Goal: Transaction & Acquisition: Purchase product/service

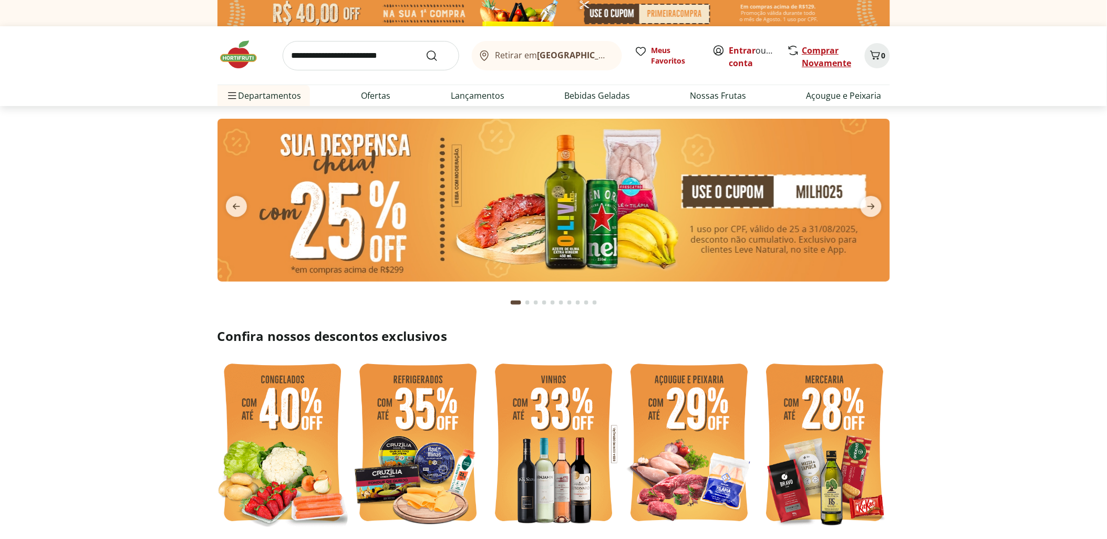
click at [820, 49] on link "Comprar Novamente" at bounding box center [826, 57] width 49 height 24
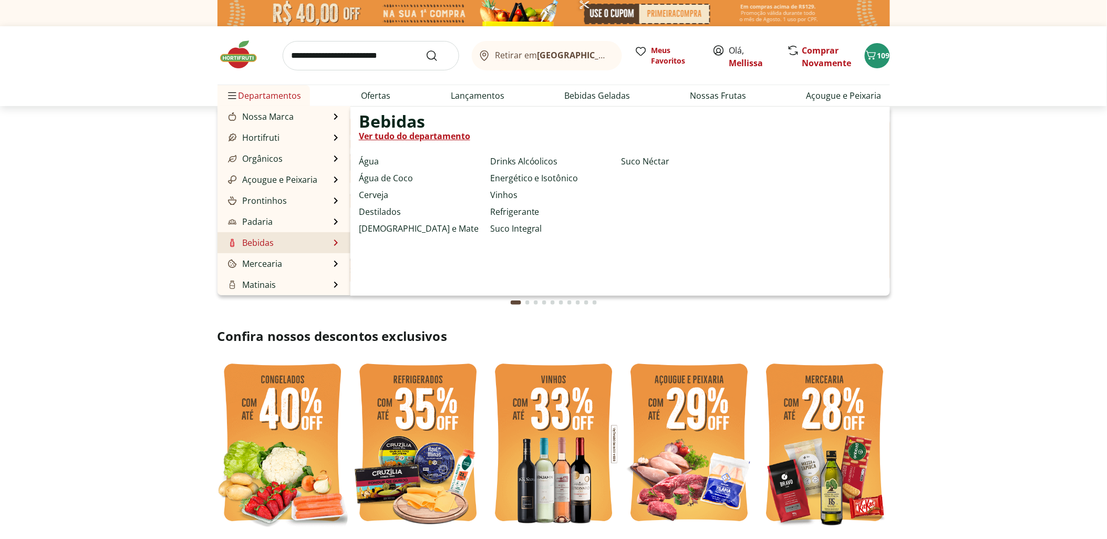
scroll to position [58, 0]
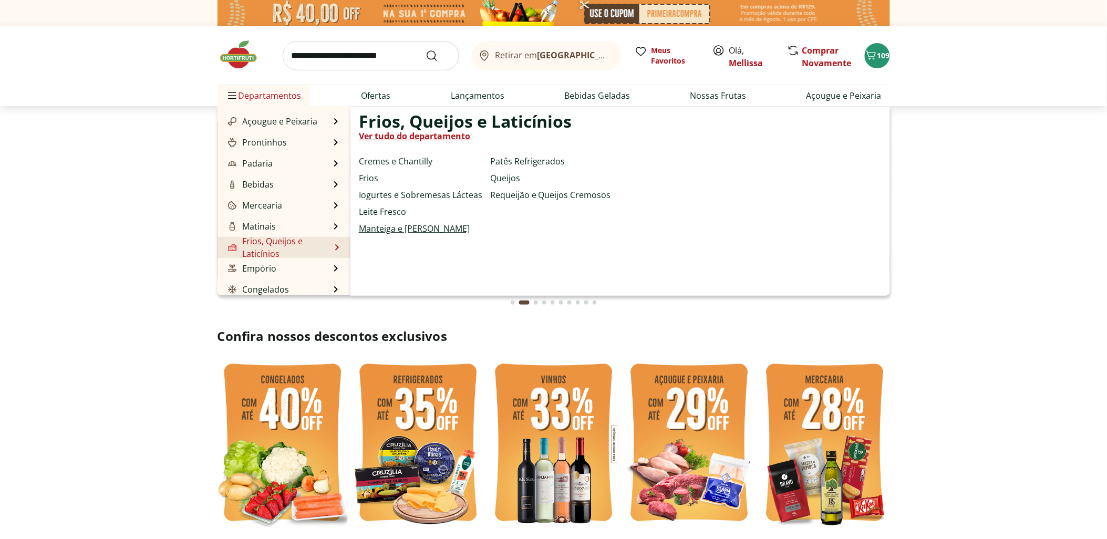
click at [392, 229] on link "Manteiga e [PERSON_NAME]" at bounding box center [414, 228] width 111 height 13
select select "**********"
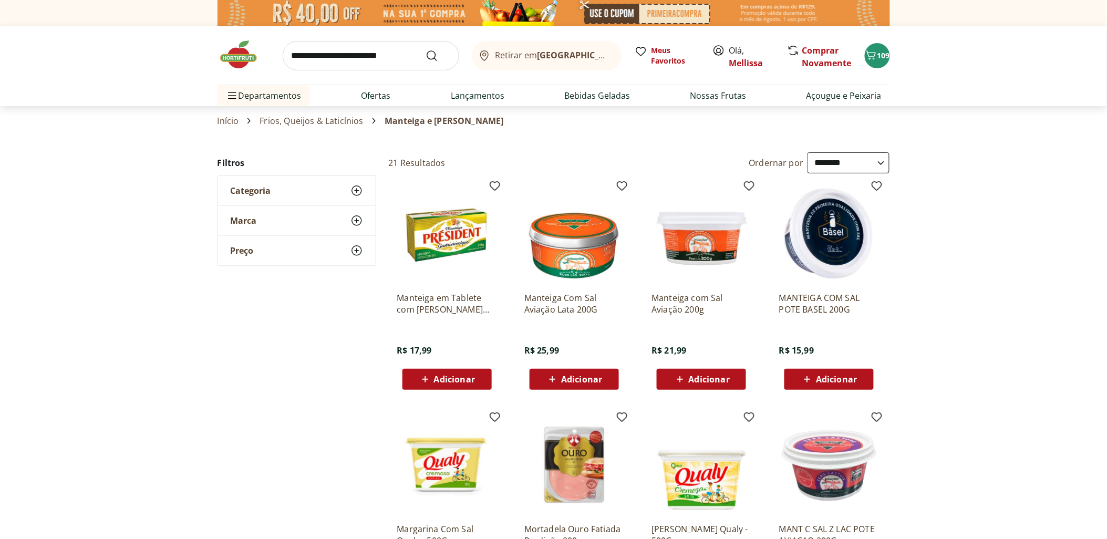
click at [737, 376] on div "Adicionar" at bounding box center [701, 379] width 73 height 19
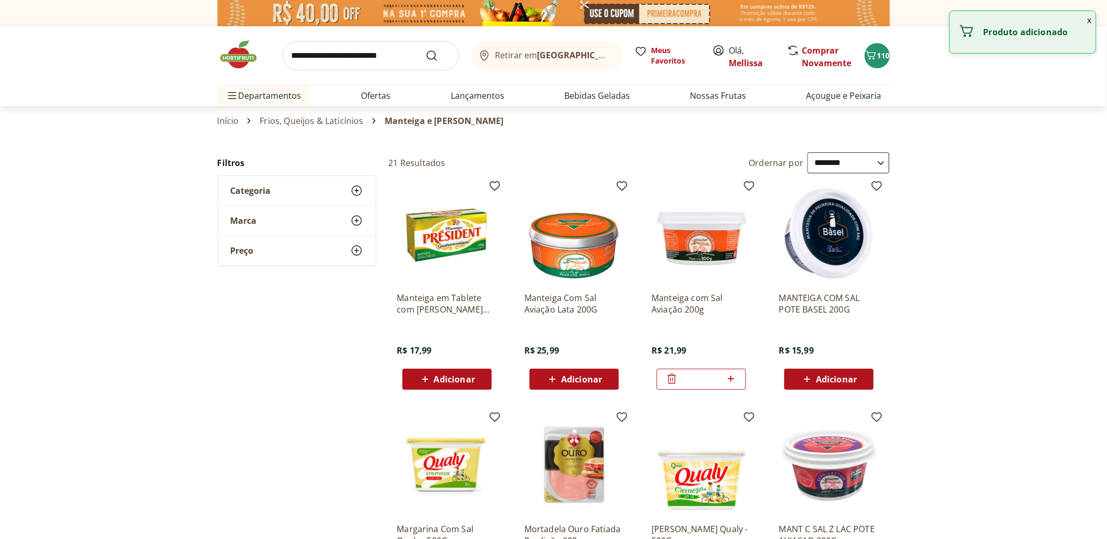
click at [737, 376] on icon at bounding box center [731, 379] width 13 height 13
click at [736, 376] on icon at bounding box center [731, 379] width 13 height 13
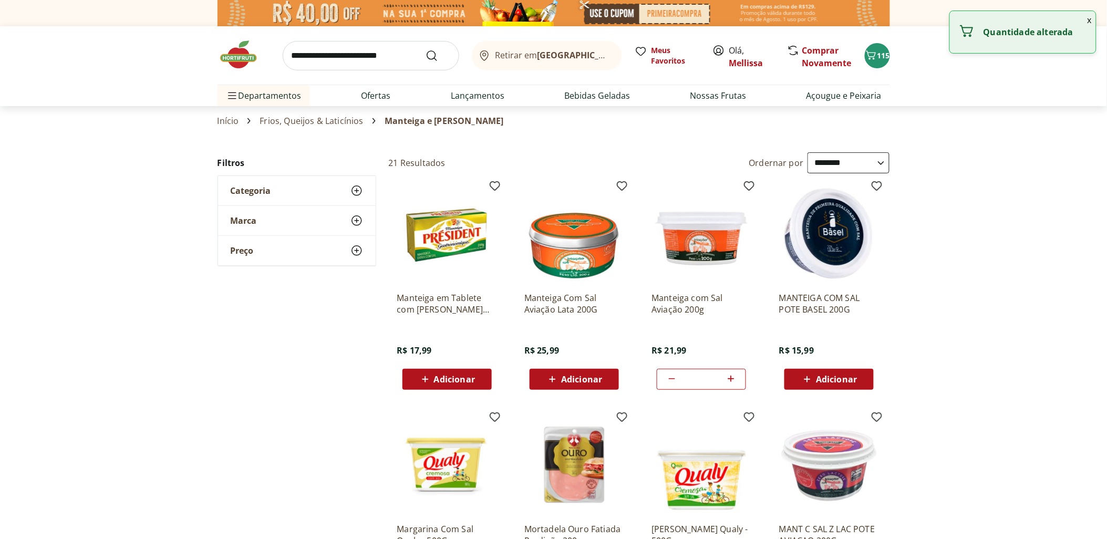
click at [736, 376] on icon at bounding box center [731, 379] width 13 height 13
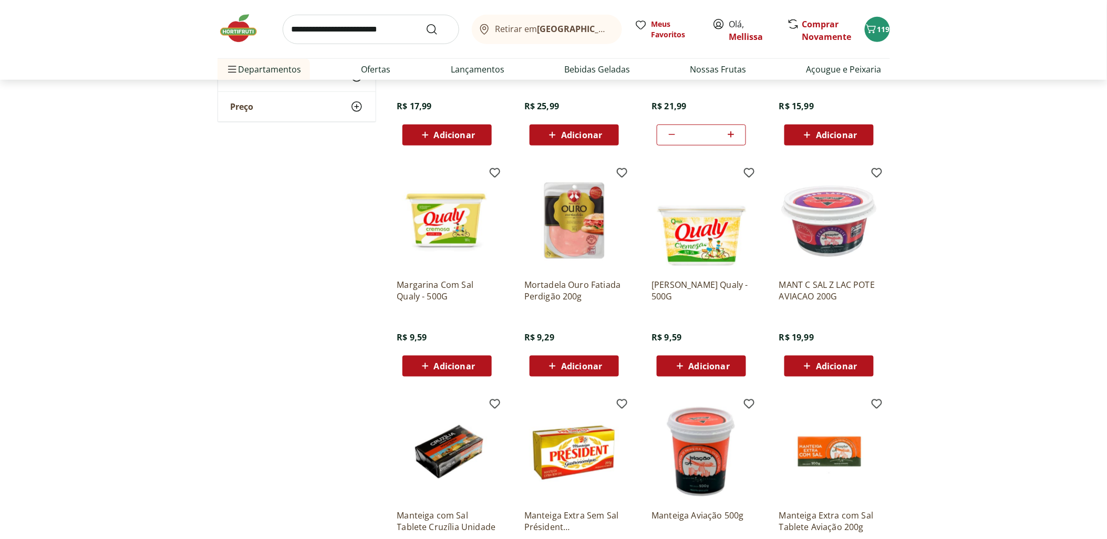
scroll to position [408, 0]
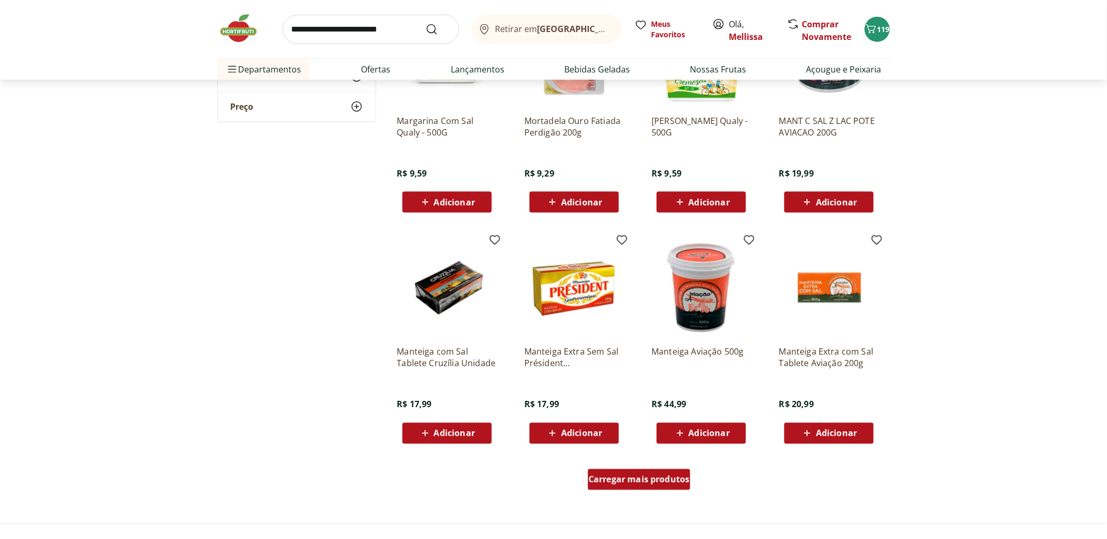
click at [664, 479] on span "Carregar mais produtos" at bounding box center [639, 480] width 101 height 8
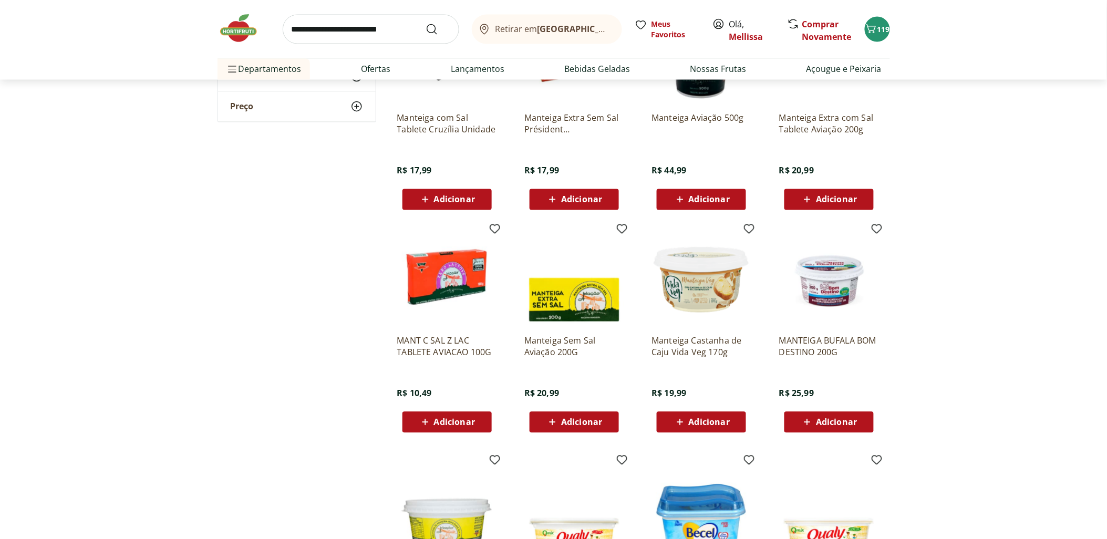
scroll to position [875, 0]
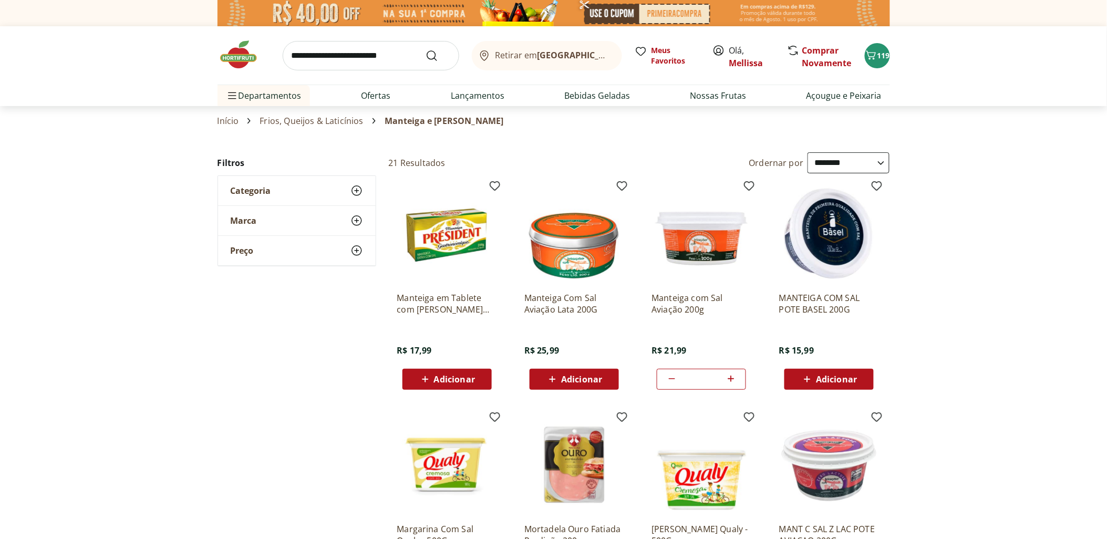
click at [665, 378] on div "**" at bounding box center [701, 379] width 89 height 21
click at [670, 379] on icon at bounding box center [672, 379] width 6 height 1
click at [671, 379] on icon at bounding box center [672, 379] width 6 height 1
click at [671, 380] on icon at bounding box center [672, 379] width 13 height 13
click at [671, 385] on icon at bounding box center [672, 379] width 13 height 13
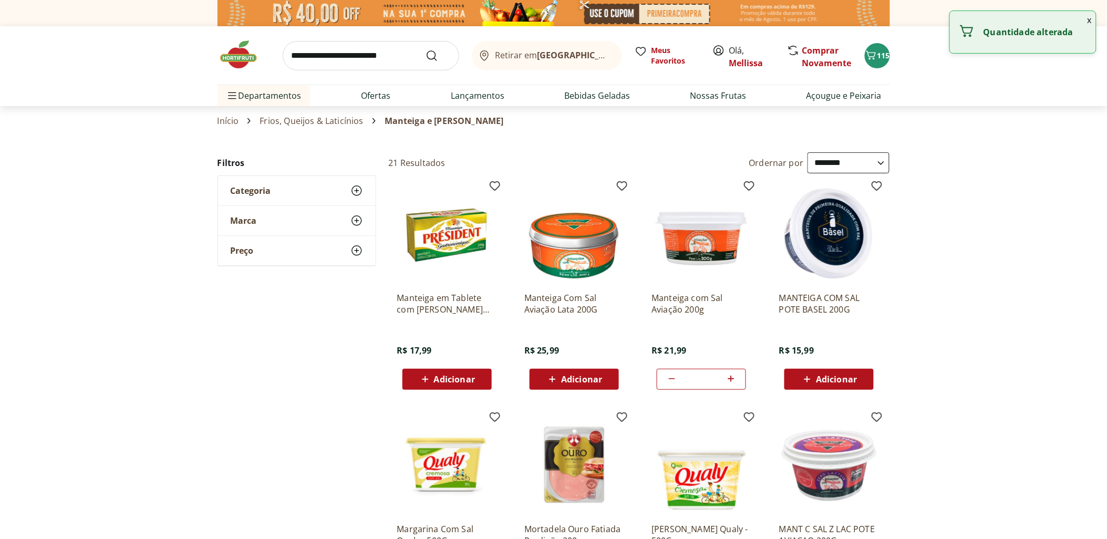
click at [734, 379] on icon at bounding box center [731, 379] width 6 height 6
type input "*"
click at [341, 54] on input "search" at bounding box center [371, 55] width 177 height 29
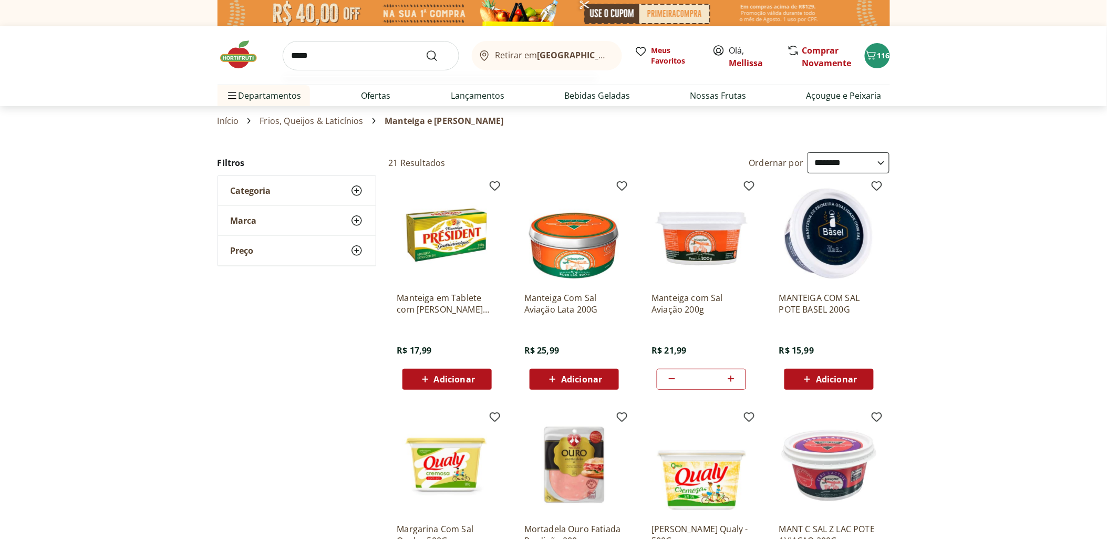
type input "*****"
click at [426, 49] on button "Submit Search" at bounding box center [438, 55] width 25 height 13
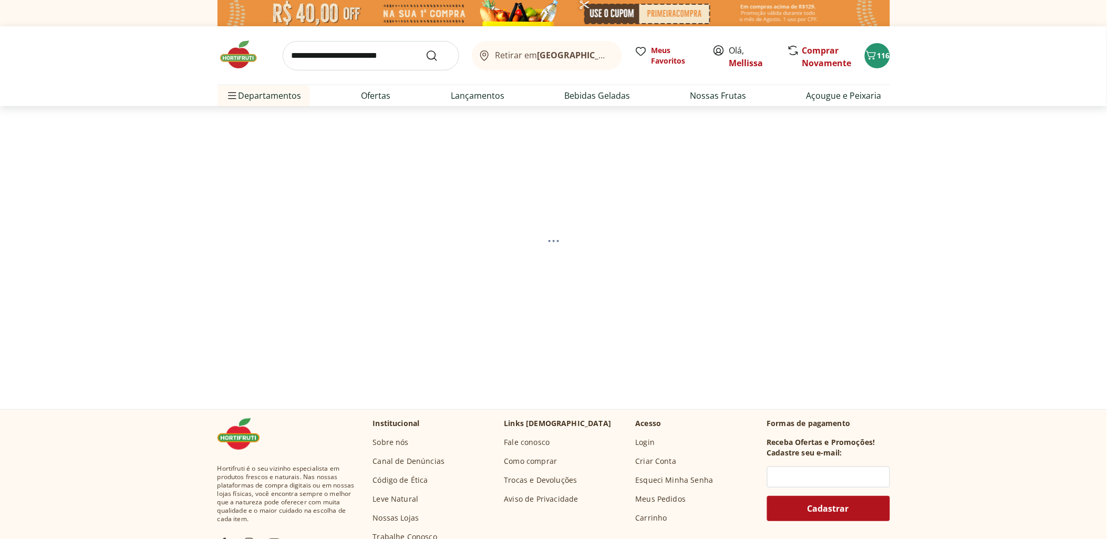
select select "**********"
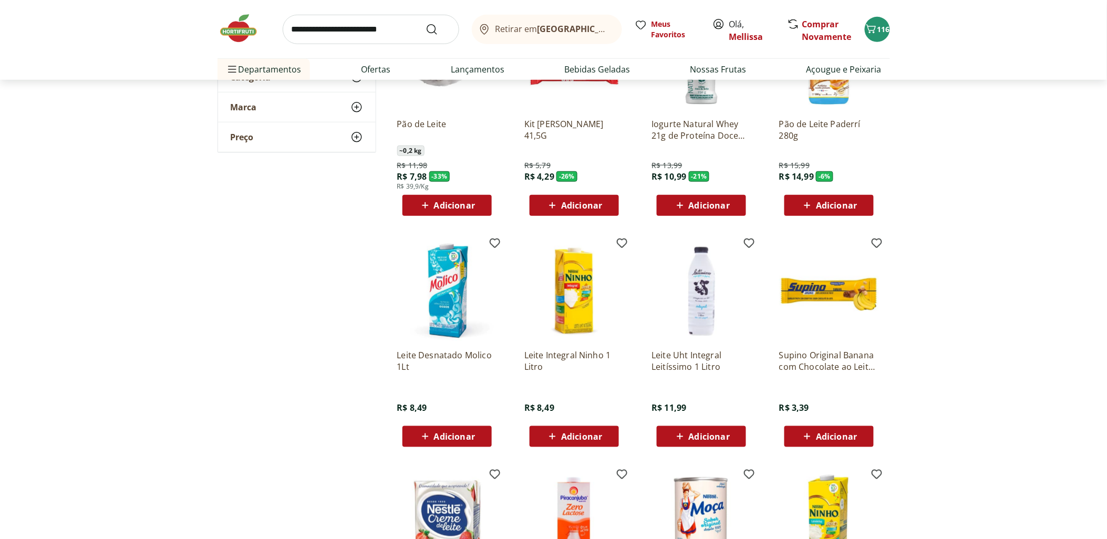
scroll to position [233, 0]
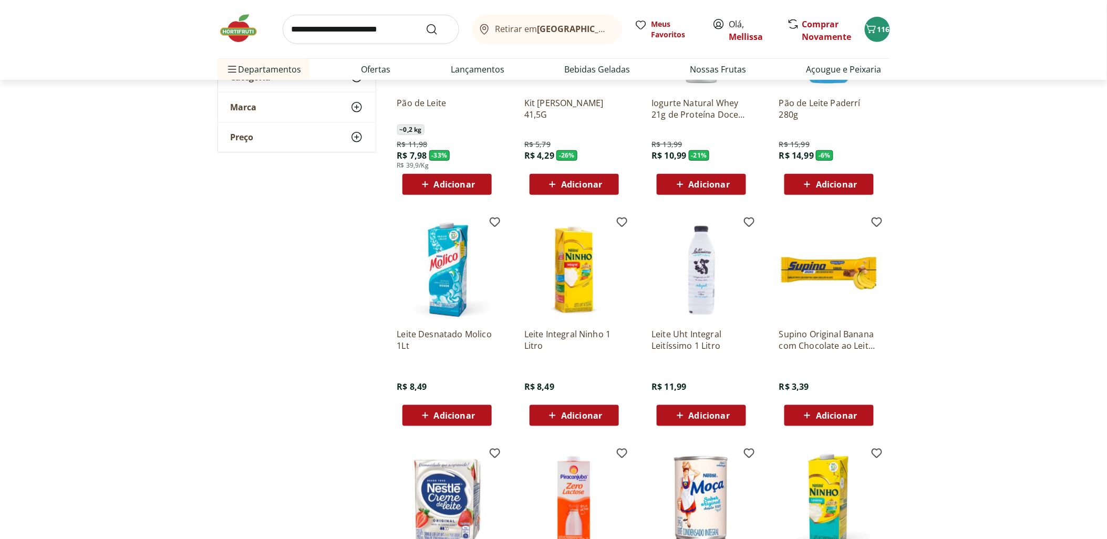
click at [463, 415] on span "Adicionar" at bounding box center [454, 415] width 41 height 8
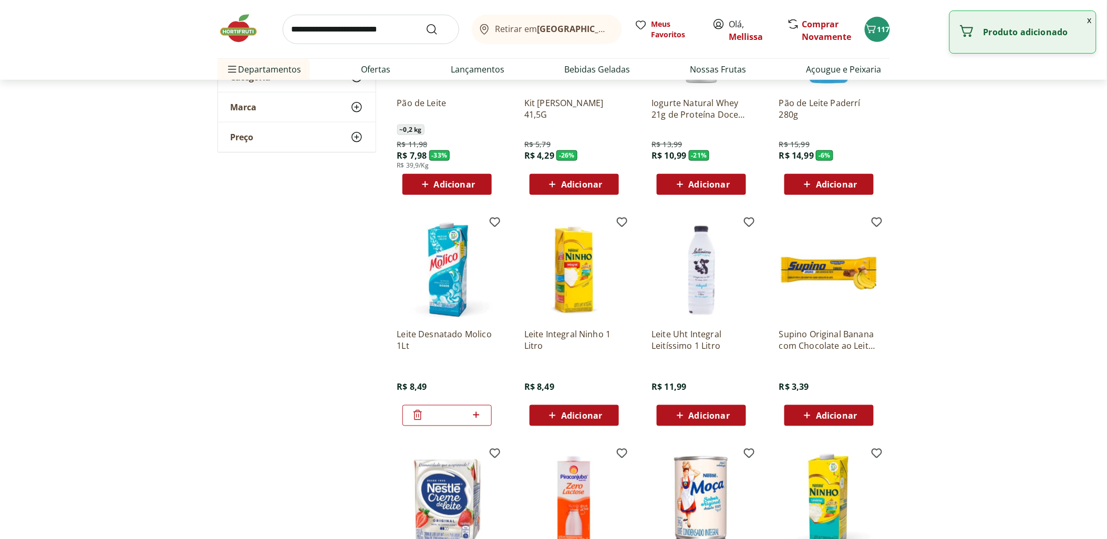
click at [476, 414] on icon at bounding box center [476, 415] width 6 height 6
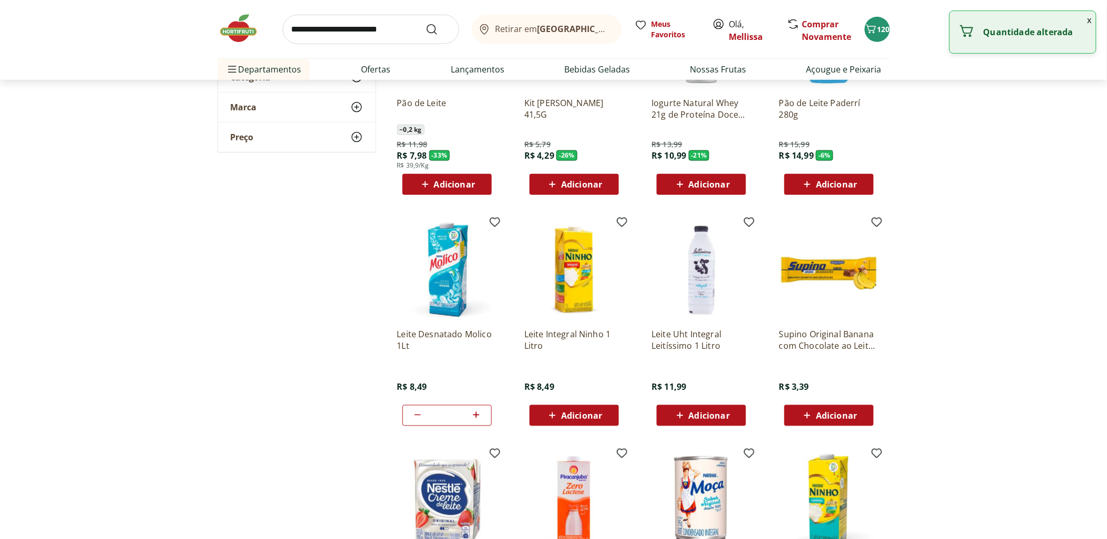
type input "*"
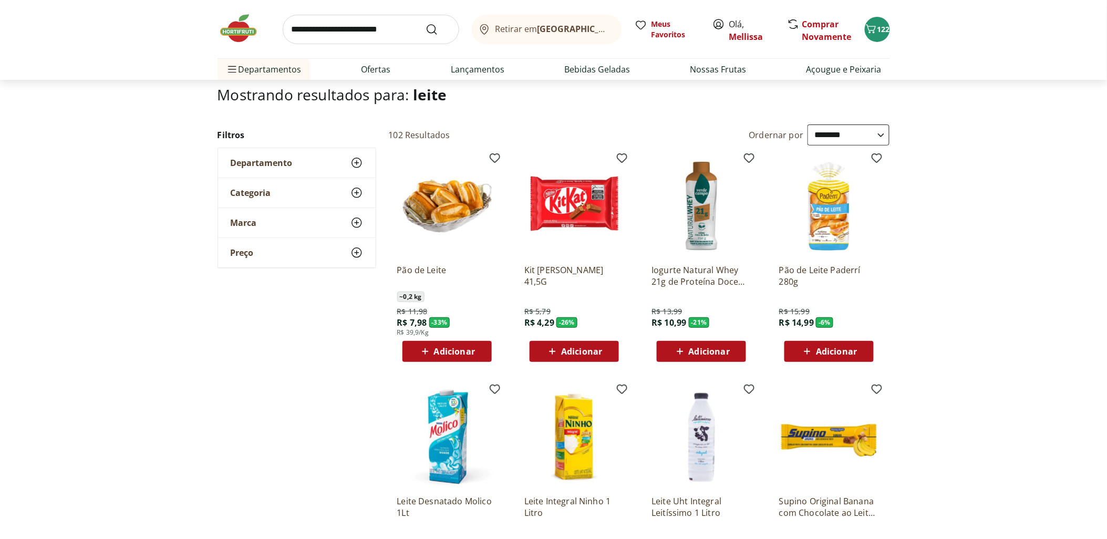
scroll to position [0, 0]
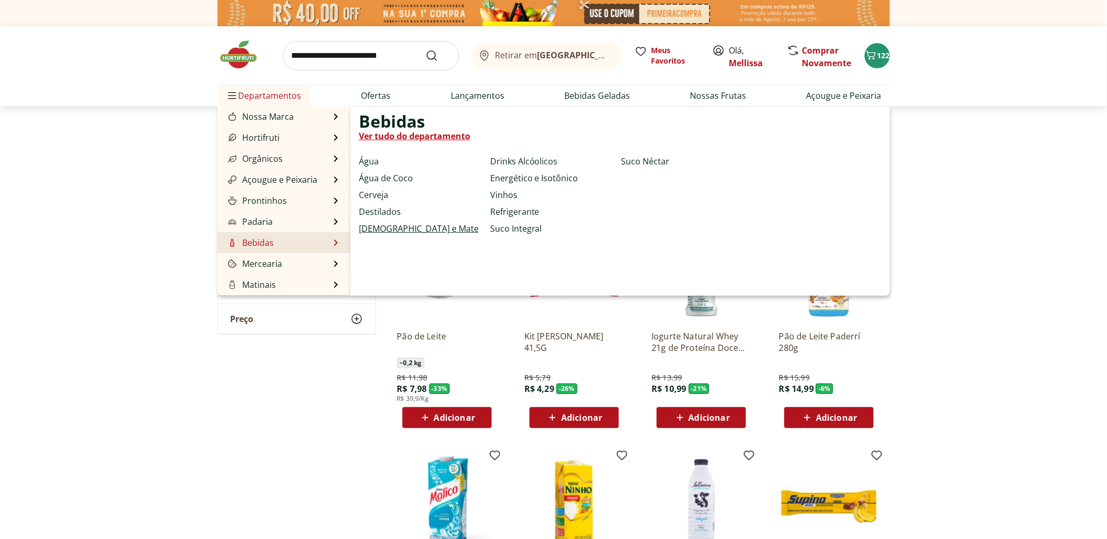
click at [393, 234] on link "[DEMOGRAPHIC_DATA] e Mate" at bounding box center [419, 228] width 120 height 13
select select "**********"
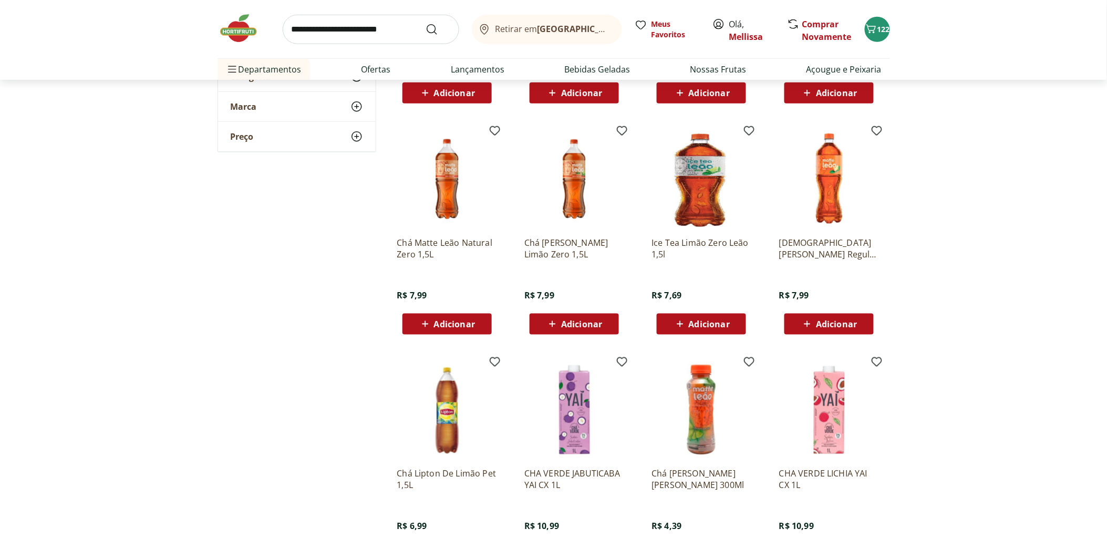
scroll to position [350, 0]
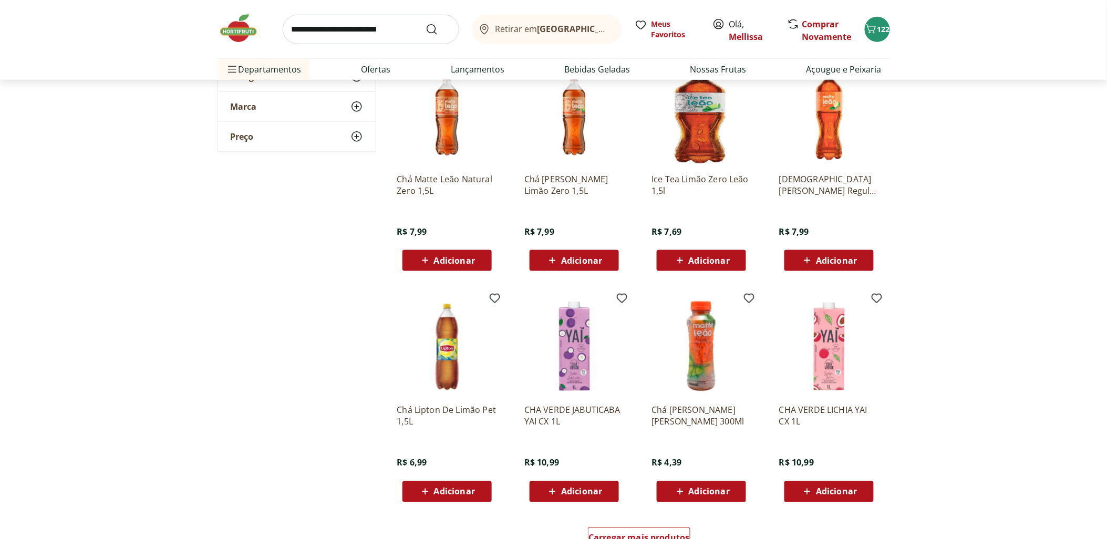
click at [456, 488] on span "Adicionar" at bounding box center [454, 492] width 41 height 8
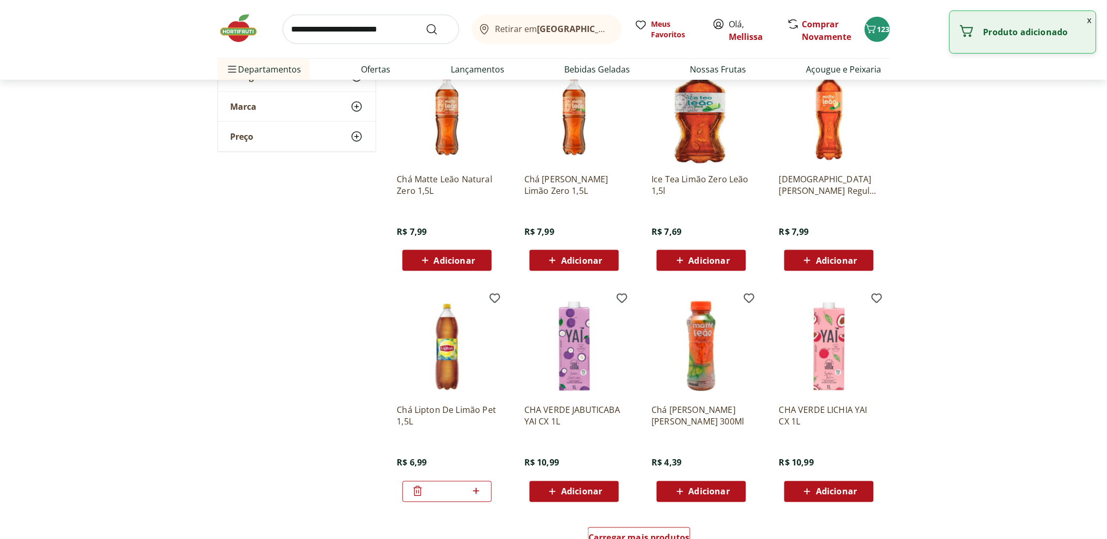
click at [475, 491] on icon at bounding box center [476, 491] width 6 height 6
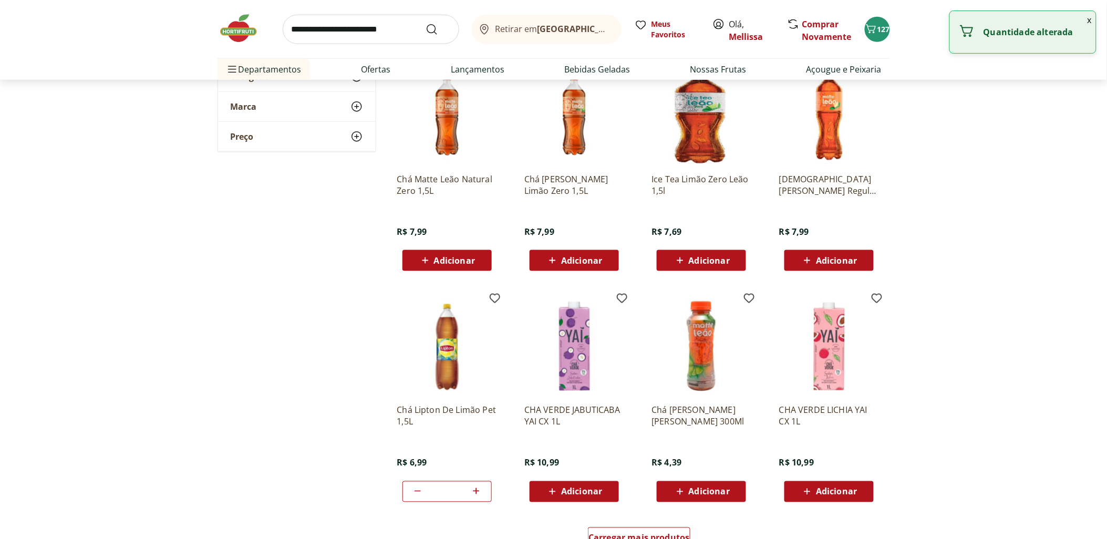
type input "*"
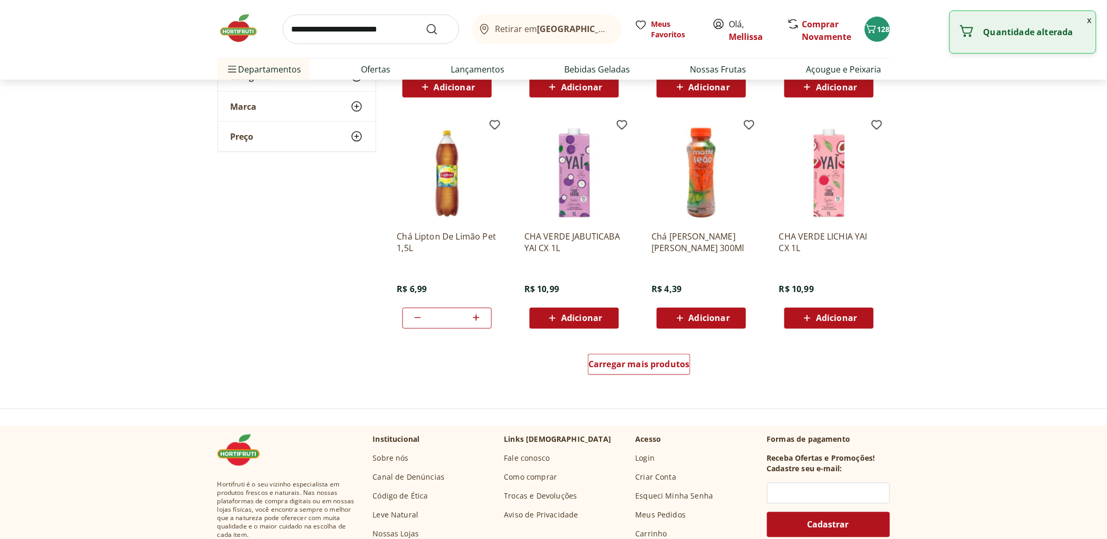
scroll to position [526, 0]
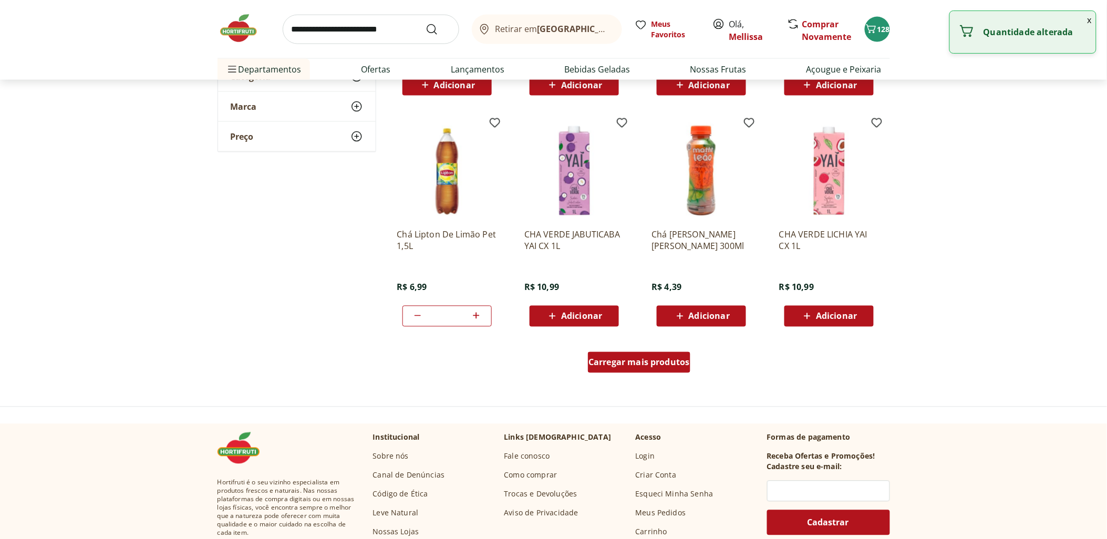
click at [656, 369] on div "Carregar mais produtos" at bounding box center [639, 362] width 102 height 21
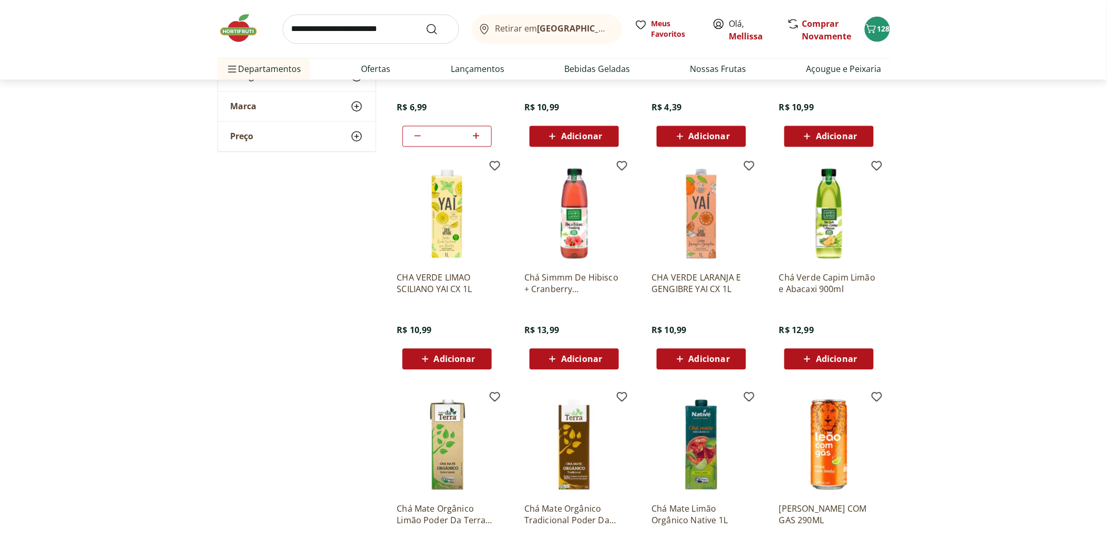
scroll to position [817, 0]
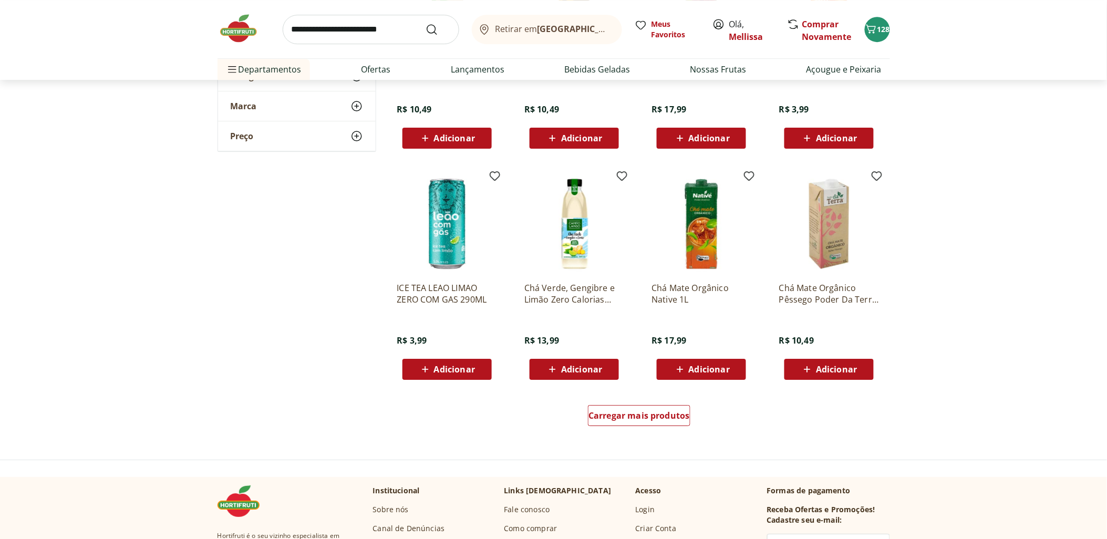
scroll to position [1168, 0]
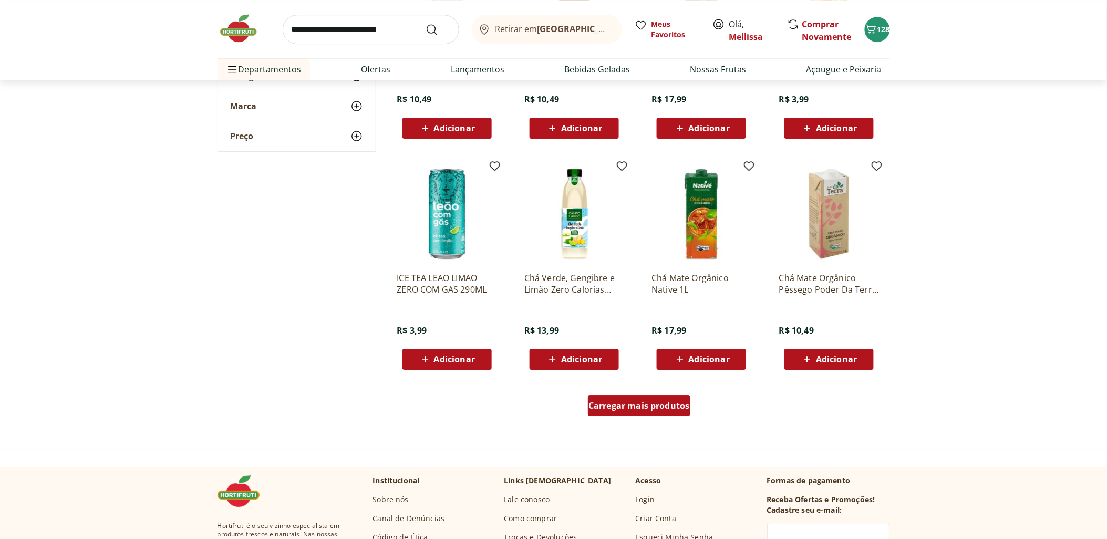
click at [644, 410] on span "Carregar mais produtos" at bounding box center [639, 405] width 101 height 8
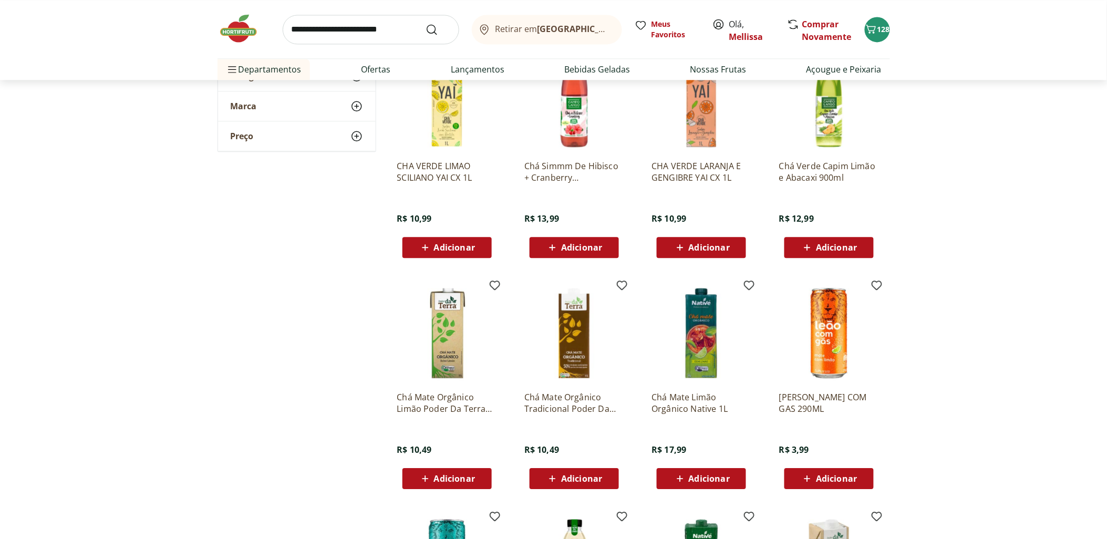
scroll to position [701, 0]
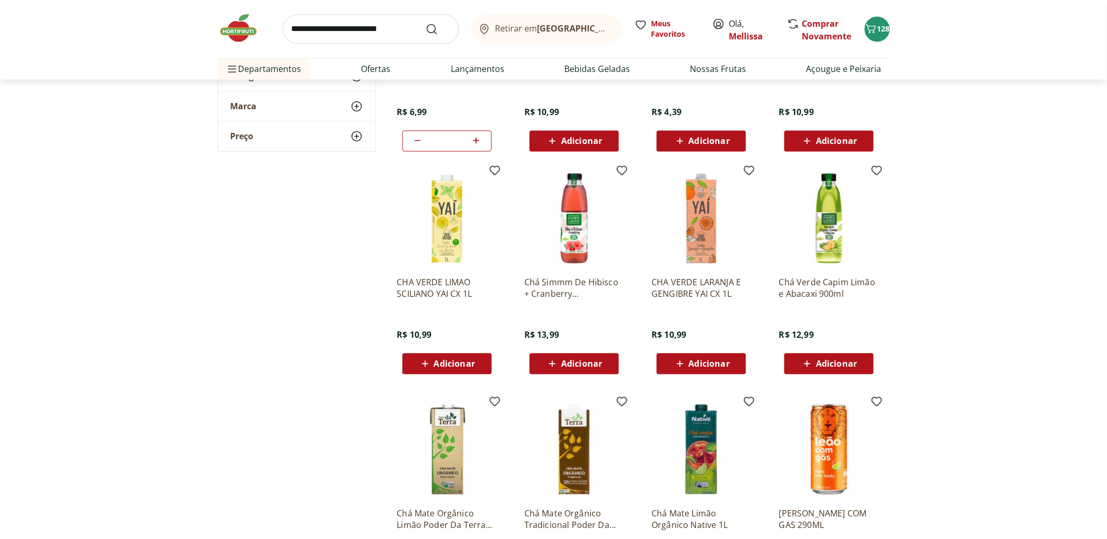
click at [455, 364] on span "Adicionar" at bounding box center [454, 364] width 41 height 8
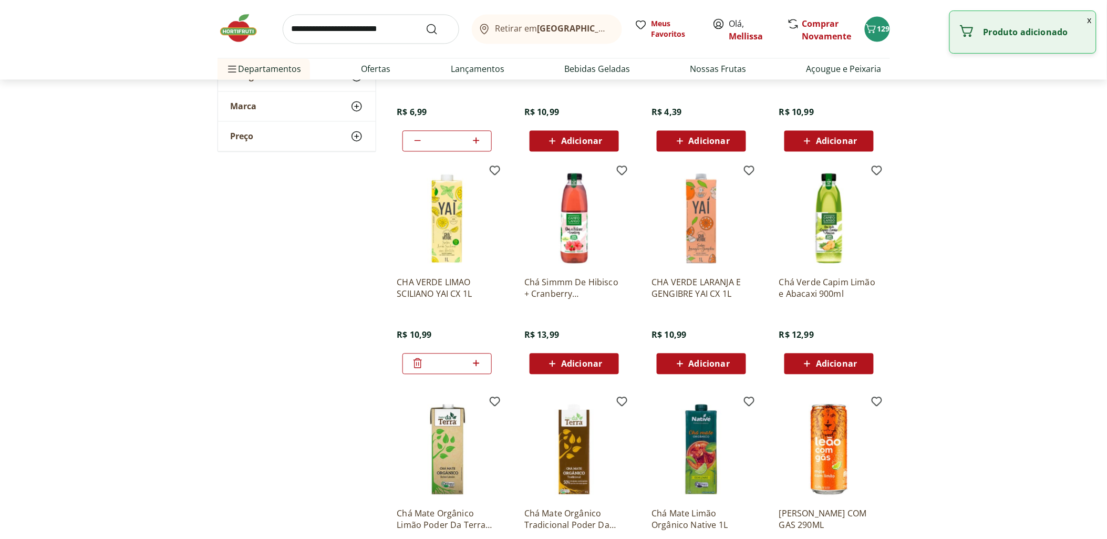
click at [478, 364] on icon at bounding box center [476, 363] width 13 height 13
click at [472, 369] on icon at bounding box center [476, 363] width 13 height 13
type input "*"
click at [728, 361] on span "Adicionar" at bounding box center [709, 364] width 41 height 8
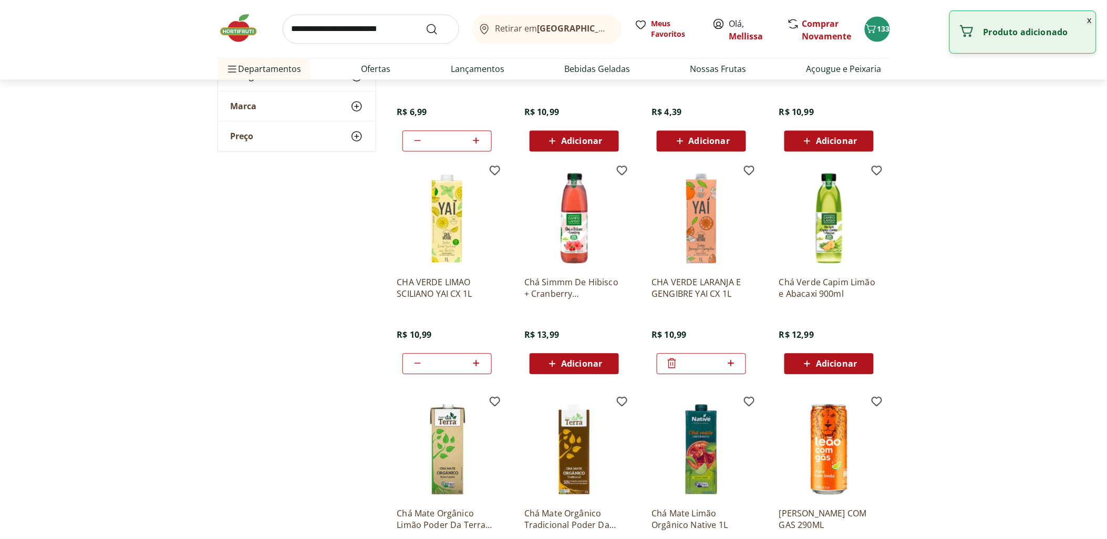
click at [729, 361] on icon at bounding box center [731, 363] width 13 height 13
type input "*"
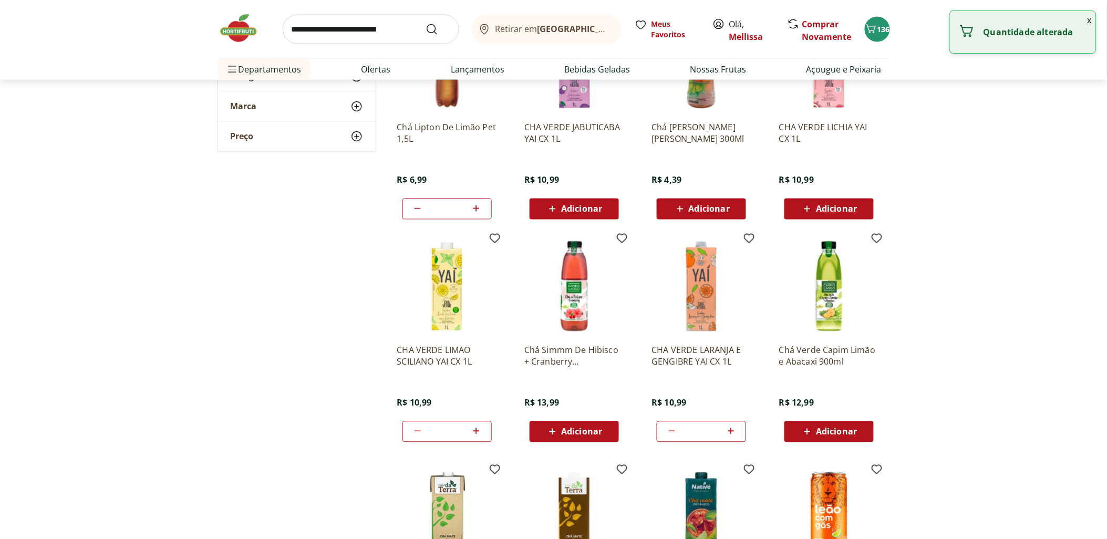
scroll to position [526, 0]
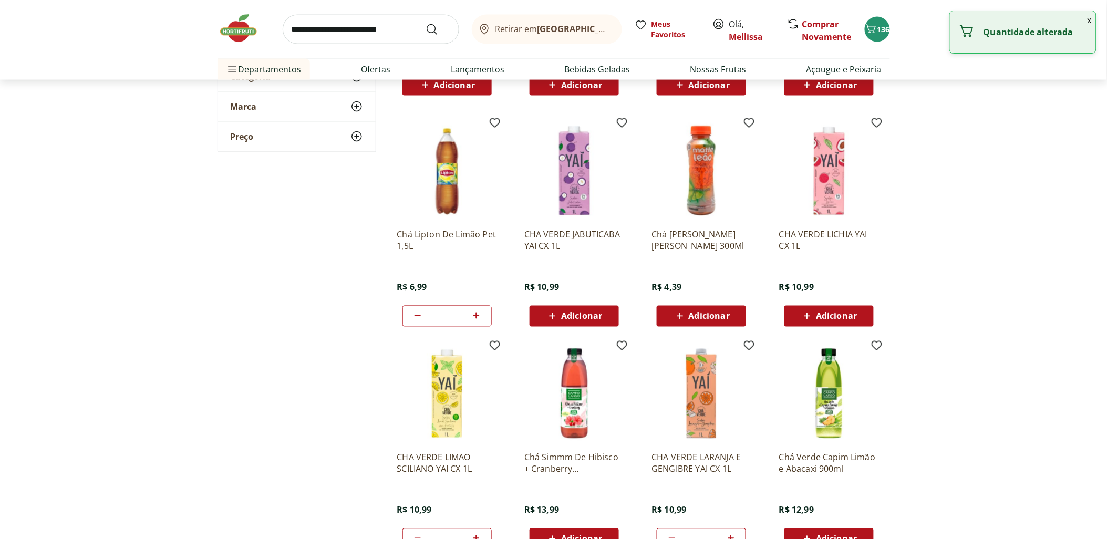
click at [610, 326] on button "Adicionar" at bounding box center [574, 316] width 89 height 21
click at [610, 326] on div at bounding box center [604, 316] width 13 height 25
click at [612, 322] on div "*" at bounding box center [574, 316] width 89 height 21
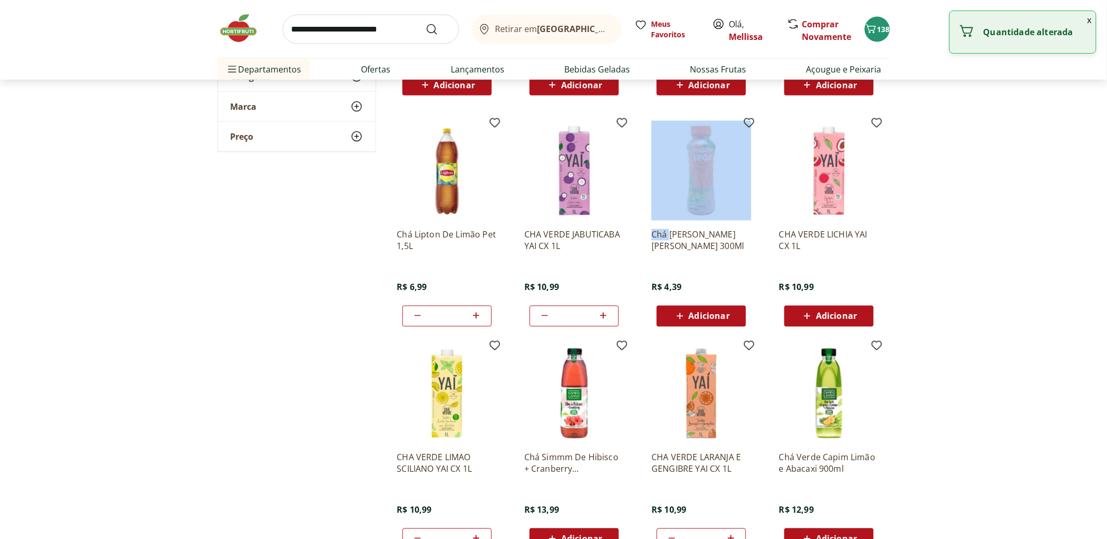
click at [612, 322] on div "*" at bounding box center [574, 316] width 89 height 21
drag, startPoint x: 612, startPoint y: 322, endPoint x: 606, endPoint y: 319, distance: 6.1
click at [606, 319] on icon at bounding box center [603, 316] width 13 height 13
type input "*"
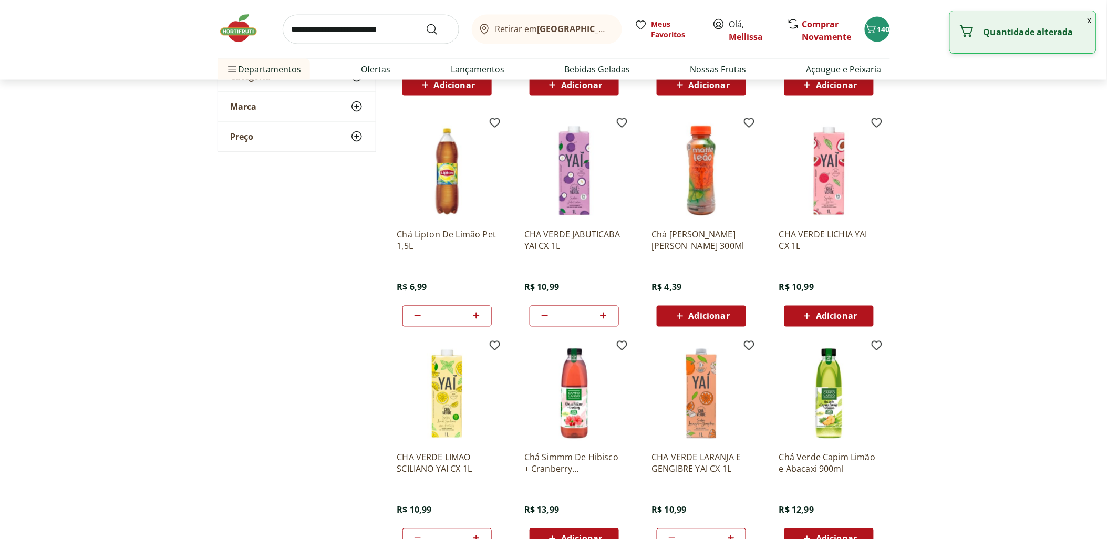
click at [922, 306] on section "**********" at bounding box center [553, 435] width 1107 height 1616
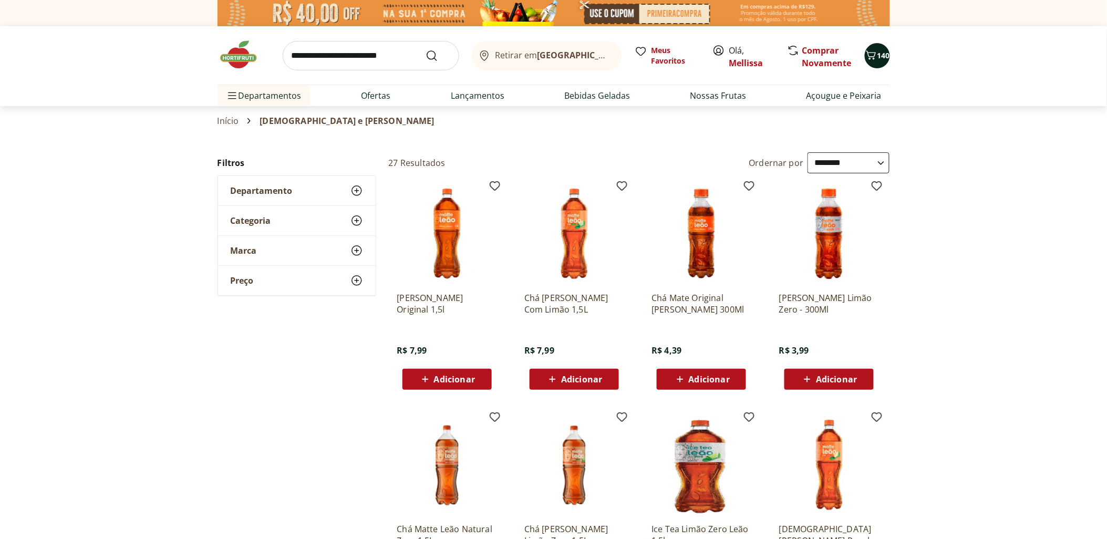
click at [869, 49] on icon "Carrinho" at bounding box center [871, 55] width 13 height 13
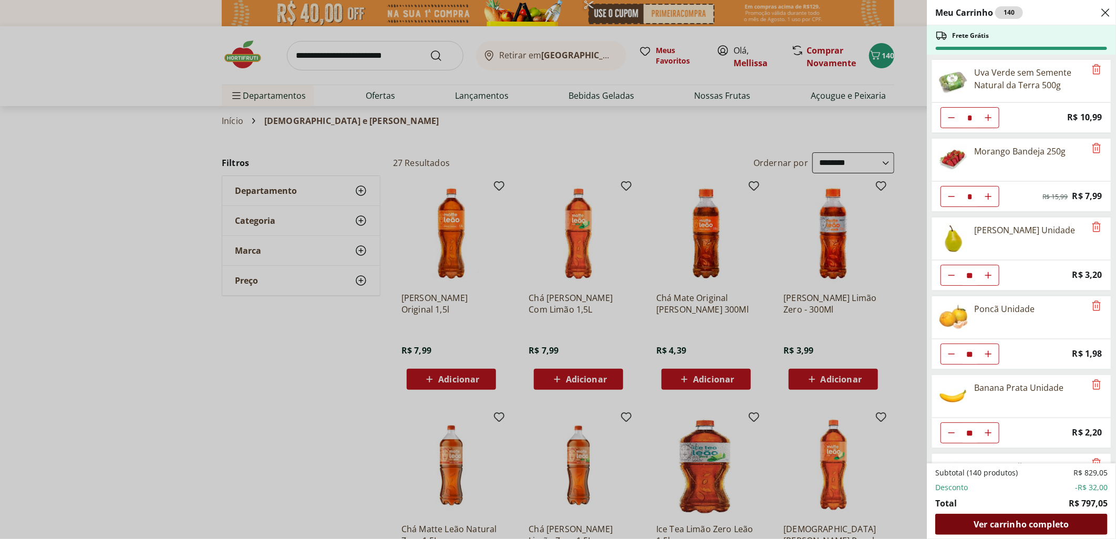
click at [1010, 517] on div "Ver carrinho completo" at bounding box center [1021, 524] width 172 height 21
